Goal: Task Accomplishment & Management: Manage account settings

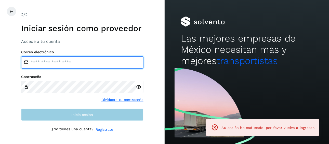
type input "**********"
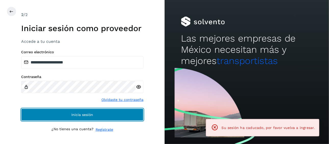
click at [112, 113] on button "Inicia sesión" at bounding box center [82, 114] width 122 height 12
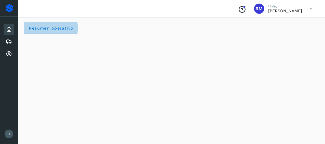
click at [40, 30] on span "Resumen operativo" at bounding box center [51, 28] width 45 height 5
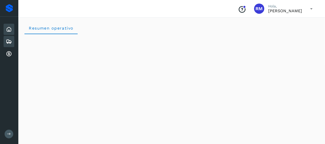
click at [8, 41] on icon at bounding box center [9, 41] width 6 height 6
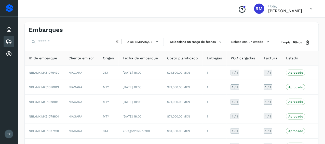
click at [9, 133] on icon at bounding box center [9, 134] width 4 height 4
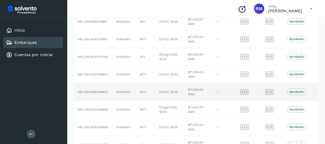
scroll to position [69, 0]
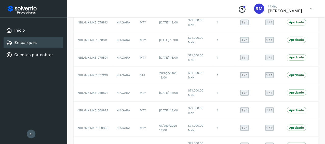
click at [54, 41] on div "Embarques" at bounding box center [34, 42] width 60 height 11
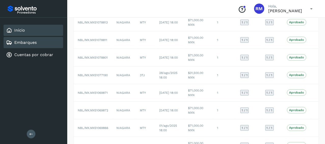
click at [43, 33] on div "Inicio" at bounding box center [34, 30] width 60 height 11
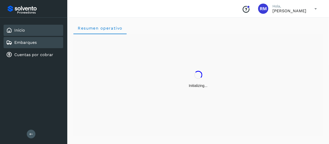
click at [42, 42] on div "Embarques" at bounding box center [34, 42] width 60 height 11
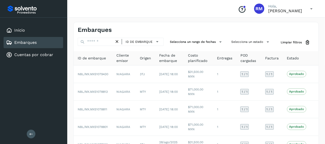
click at [31, 134] on icon at bounding box center [31, 134] width 4 height 4
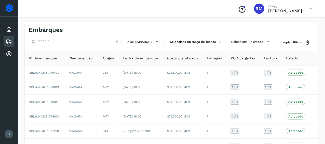
click at [9, 132] on icon at bounding box center [9, 134] width 4 height 4
